Goal: Task Accomplishment & Management: Use online tool/utility

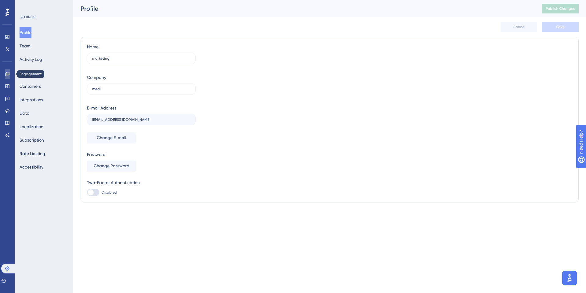
click at [5, 74] on icon at bounding box center [7, 73] width 5 height 5
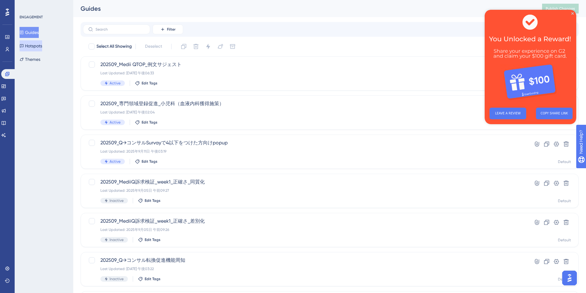
click at [35, 46] on button "Hotspots" at bounding box center [31, 45] width 23 height 11
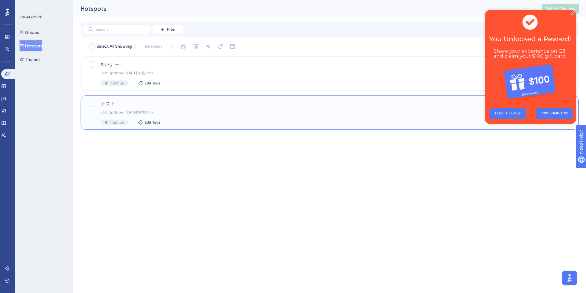
click at [384, 100] on span "テスト" at bounding box center [305, 103] width 410 height 7
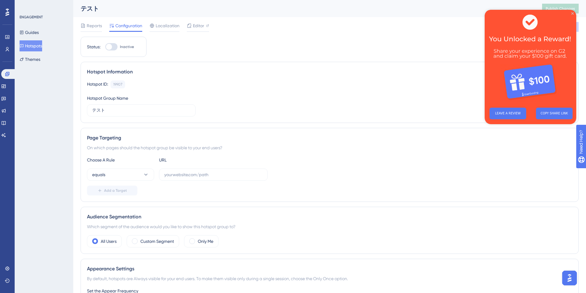
drag, startPoint x: 572, startPoint y: 13, endPoint x: 1057, endPoint y: 23, distance: 485.3
click at [572, 13] on icon "Close Preview" at bounding box center [573, 13] width 2 height 2
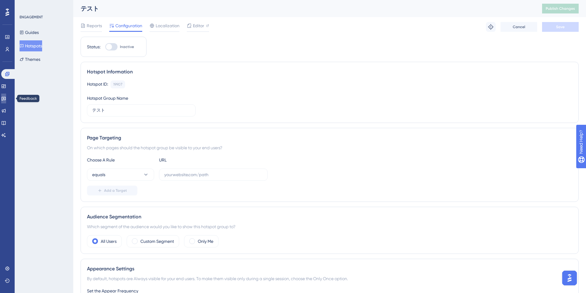
click at [6, 94] on link at bounding box center [3, 98] width 5 height 10
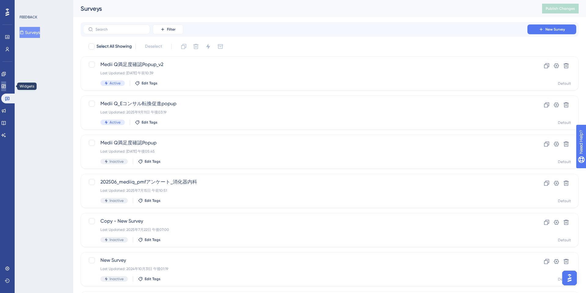
click at [5, 87] on icon at bounding box center [4, 86] width 4 height 4
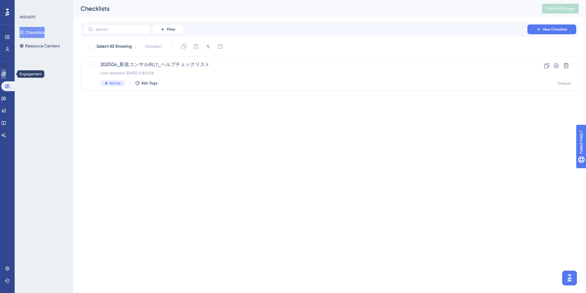
click at [6, 72] on link at bounding box center [3, 74] width 5 height 10
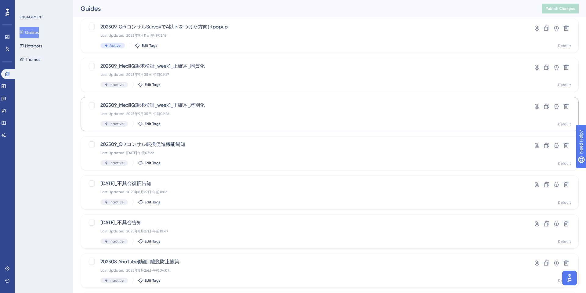
scroll to position [133, 0]
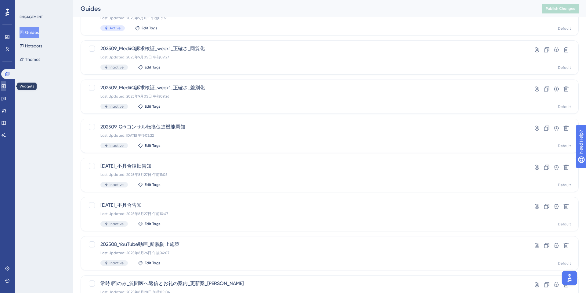
click at [6, 84] on icon at bounding box center [3, 86] width 5 height 5
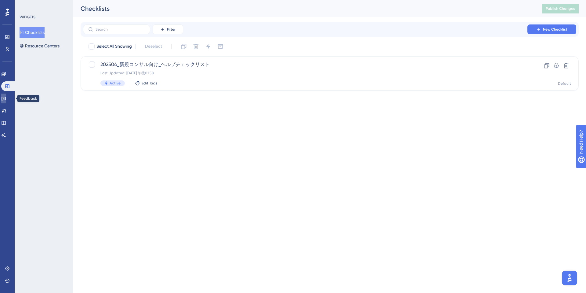
click at [6, 100] on icon at bounding box center [3, 98] width 5 height 5
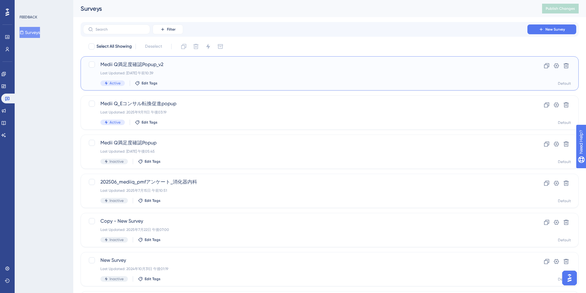
click at [228, 80] on div "Active Edit Tags" at bounding box center [305, 82] width 410 height 5
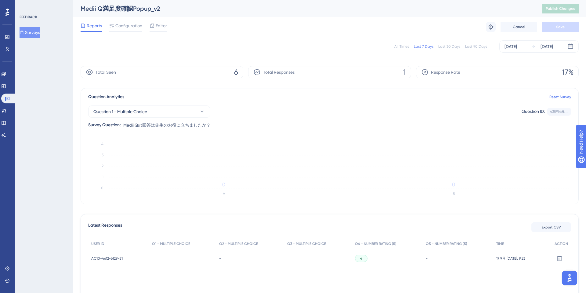
click at [517, 50] on div "[DATE]" at bounding box center [511, 46] width 13 height 7
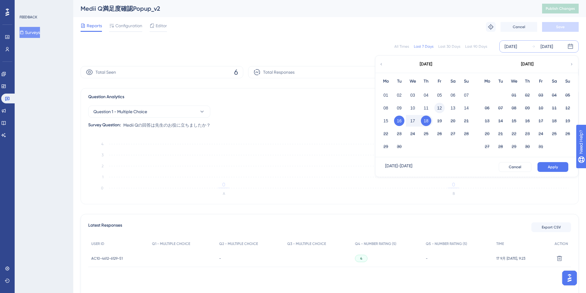
click at [440, 106] on button "12" at bounding box center [440, 108] width 10 height 10
click at [424, 120] on button "18" at bounding box center [426, 120] width 10 height 10
click at [551, 163] on button "Apply" at bounding box center [553, 167] width 31 height 10
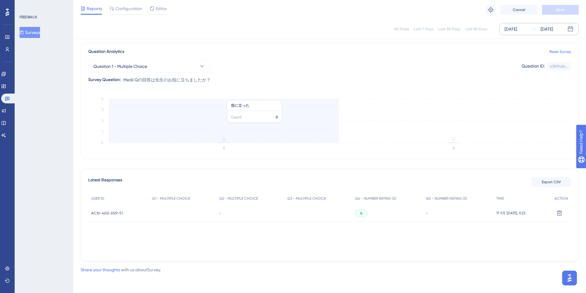
scroll to position [43, 0]
